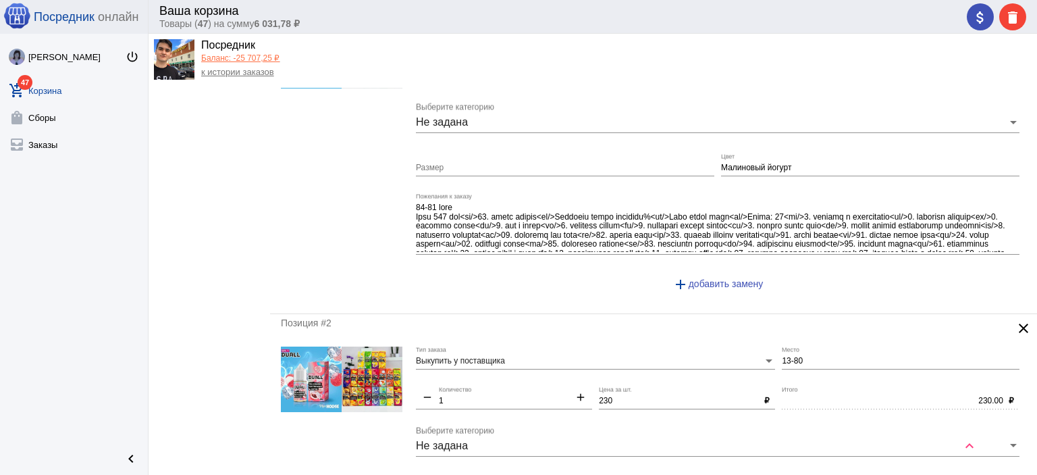
scroll to position [338, 0]
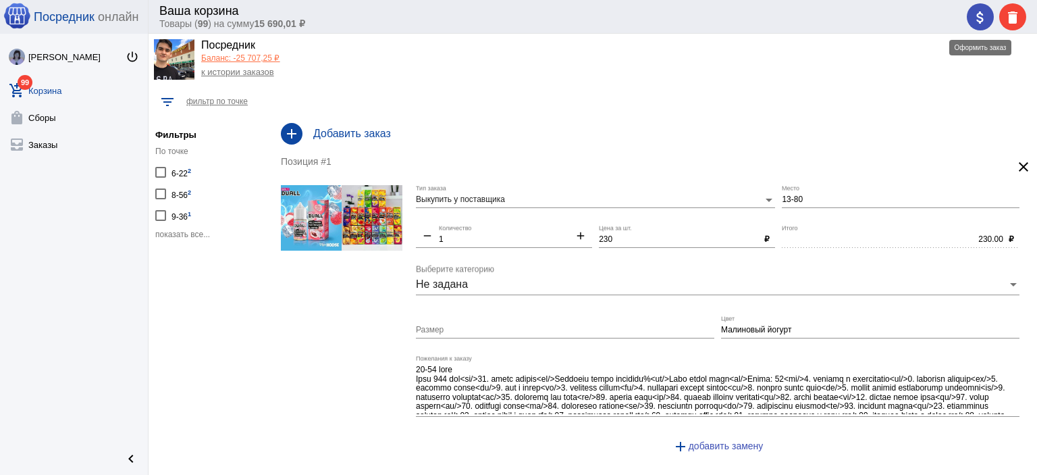
click at [982, 15] on mat-icon "attach_money" at bounding box center [980, 17] width 16 height 16
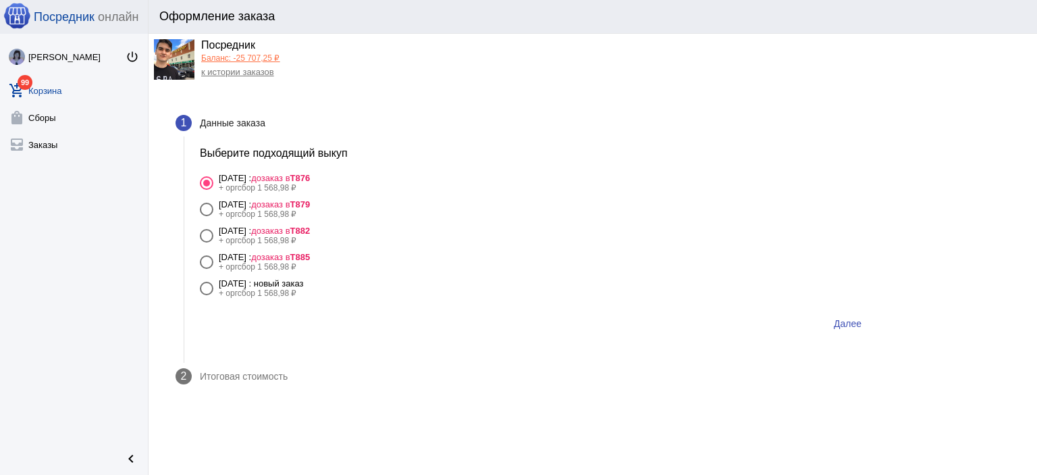
click at [304, 278] on div "11 августа Понедельник : новый заказ" at bounding box center [261, 283] width 85 height 10
click at [207, 295] on input "11 августа Понедельник : новый заказ + оргсбор 1 568,98 ₽" at bounding box center [206, 295] width 1 height 1
radio input "true"
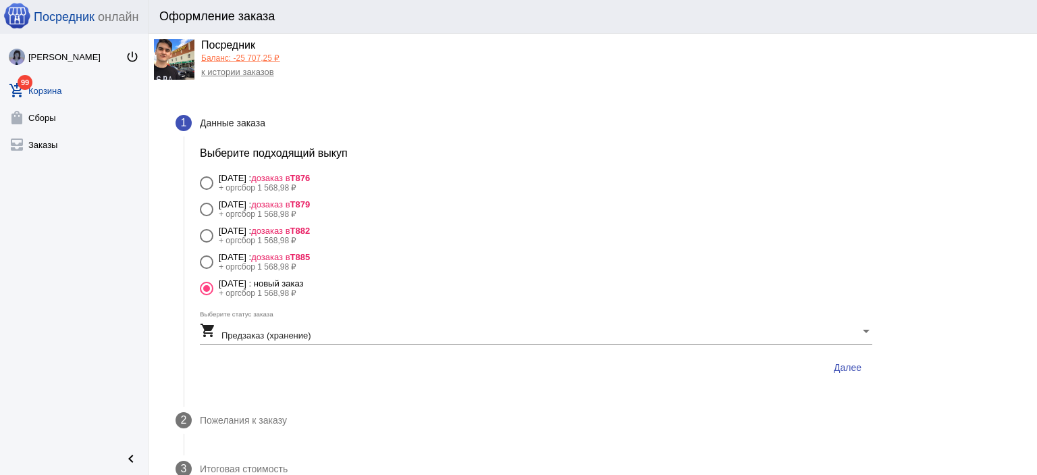
click at [862, 364] on button "Далее" at bounding box center [847, 367] width 49 height 24
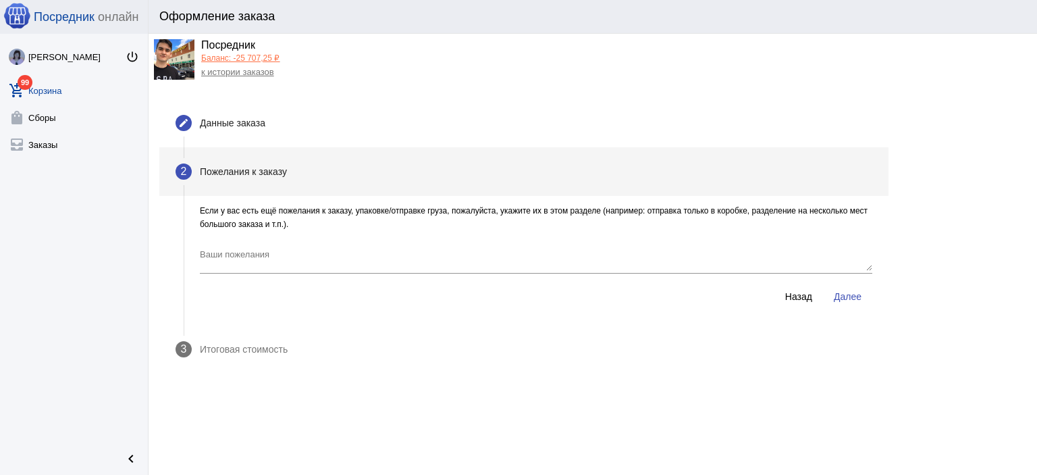
click at [838, 297] on span "Далее" at bounding box center [848, 296] width 28 height 11
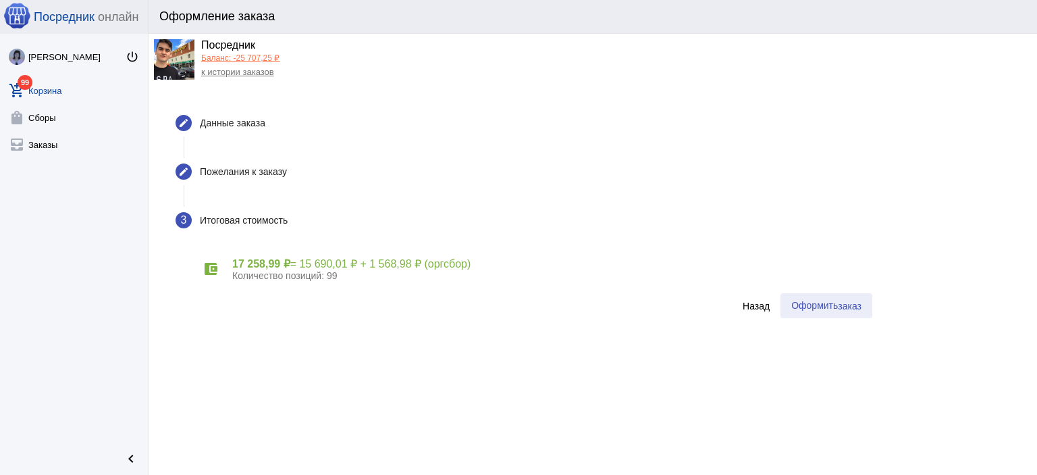
click at [825, 307] on span "Оформить заказ" at bounding box center [826, 305] width 70 height 11
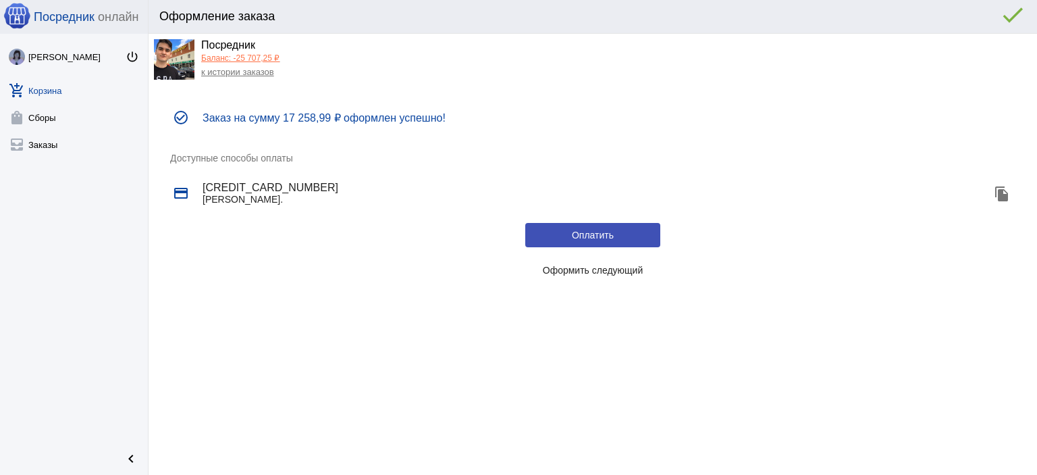
click at [635, 267] on span "Оформить следующий" at bounding box center [593, 270] width 101 height 11
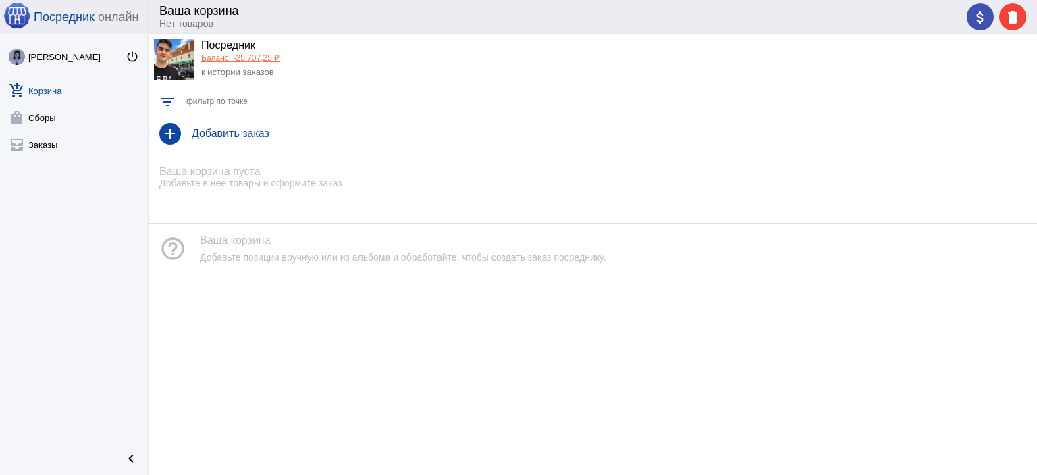
click at [242, 63] on app-balance-total-preview "Баланс: -25 707,25 ₽" at bounding box center [240, 58] width 78 height 10
click at [242, 61] on link "Баланс: -25 707,25 ₽" at bounding box center [240, 57] width 78 height 9
